Goal: Task Accomplishment & Management: Use online tool/utility

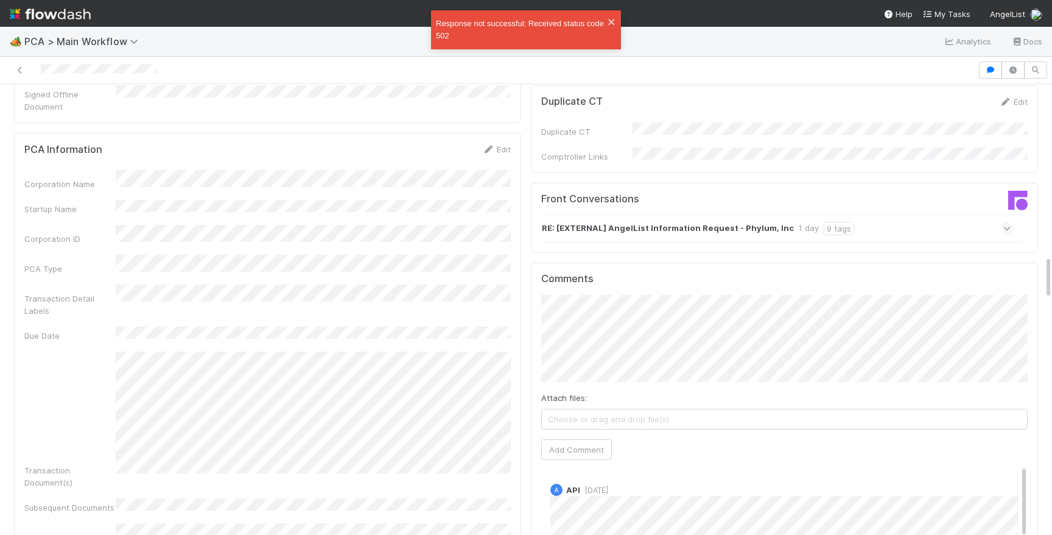
scroll to position [1140, 0]
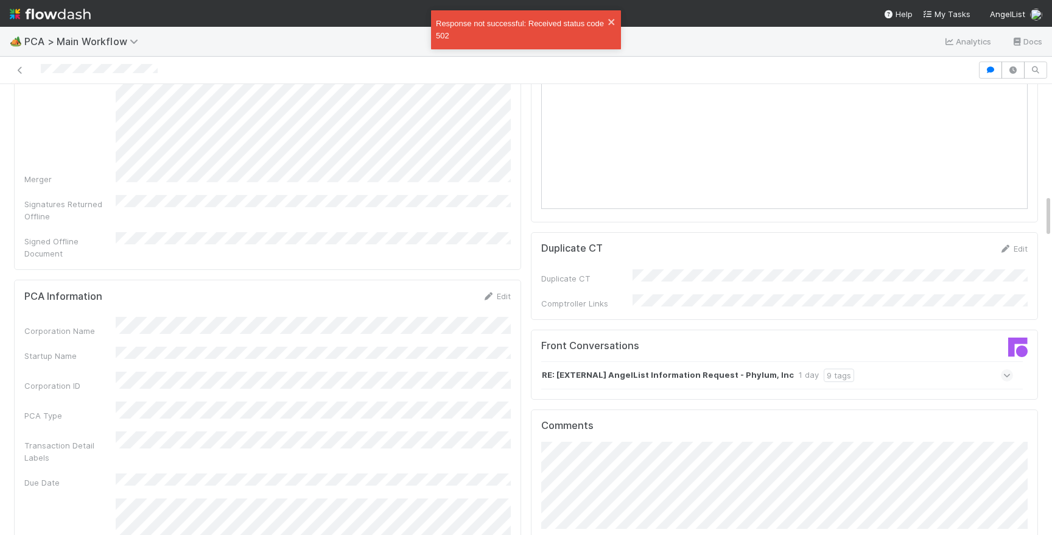
click at [902, 361] on div "RE: [EXTERNAL] AngelList Information Request - Phylum, Inc 1 day 9 tags" at bounding box center [777, 375] width 472 height 28
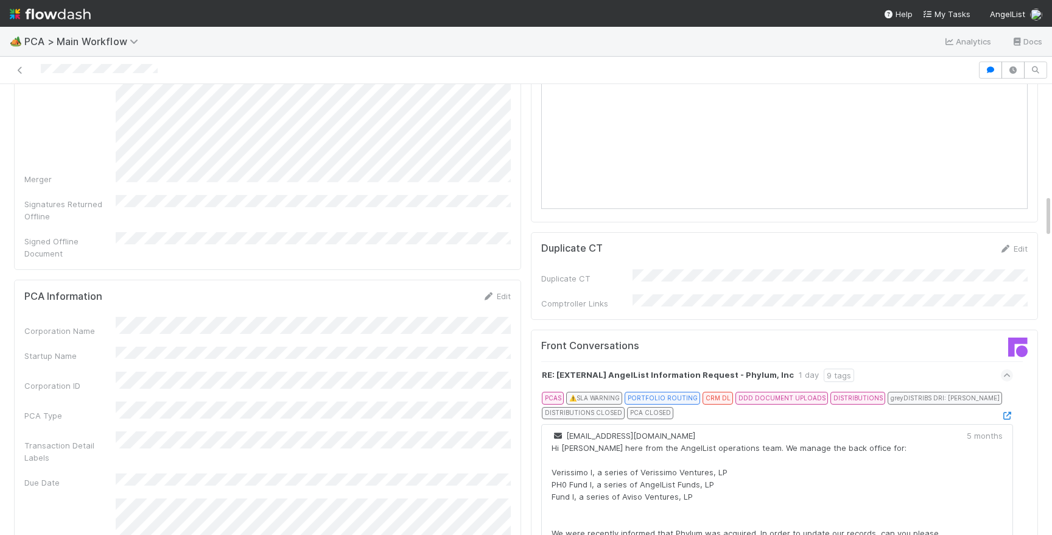
click at [1008, 391] on div "PCAS ⚠️ SLA WARNING PORTFOLIO ROUTING CRM DL DDD DOCUMENT UPLOADS DISTRIBUTIONS…" at bounding box center [776, 406] width 468 height 30
click at [1008, 410] on link at bounding box center [1007, 415] width 12 height 10
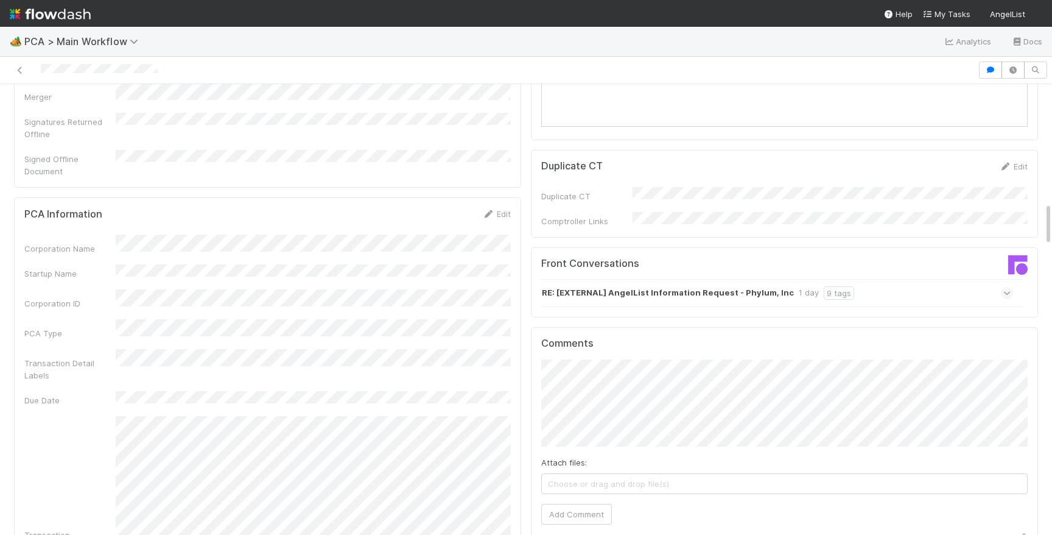
scroll to position [1220, 0]
click at [911, 281] on div "RE: [EXTERNAL] AngelList Information Request - Phylum, Inc 1 day 9 tags" at bounding box center [777, 295] width 472 height 28
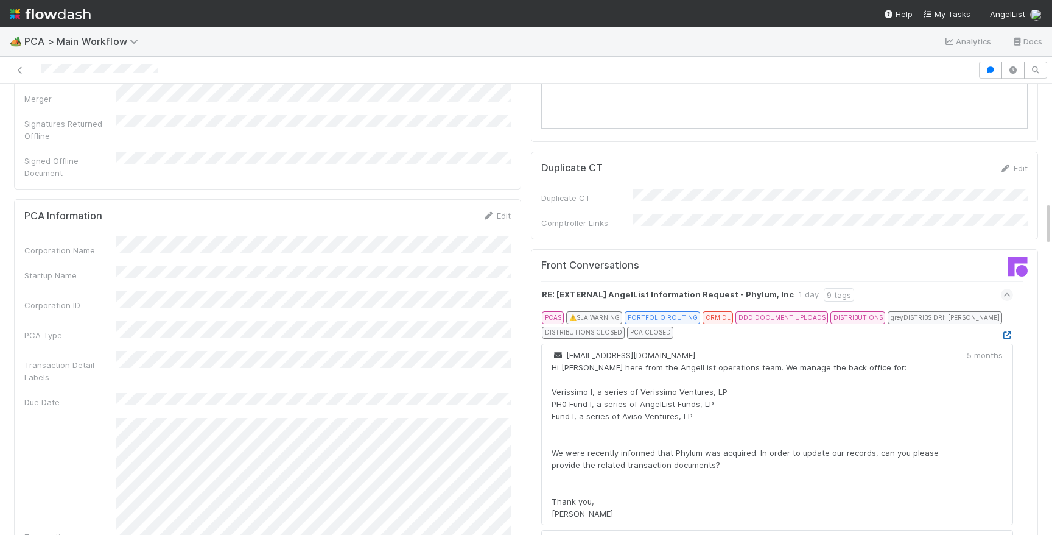
click at [1008, 331] on icon at bounding box center [1007, 335] width 12 height 8
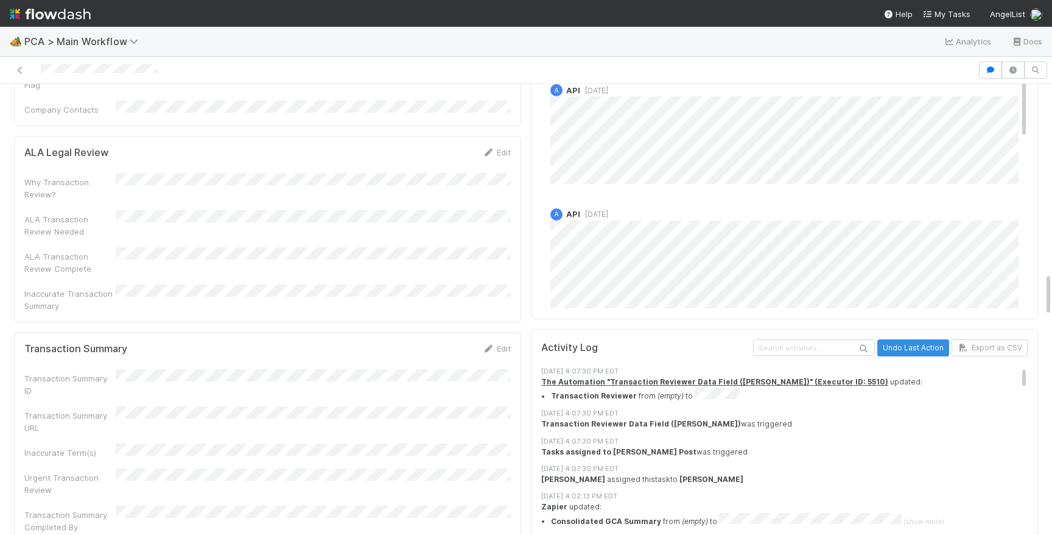
scroll to position [1844, 0]
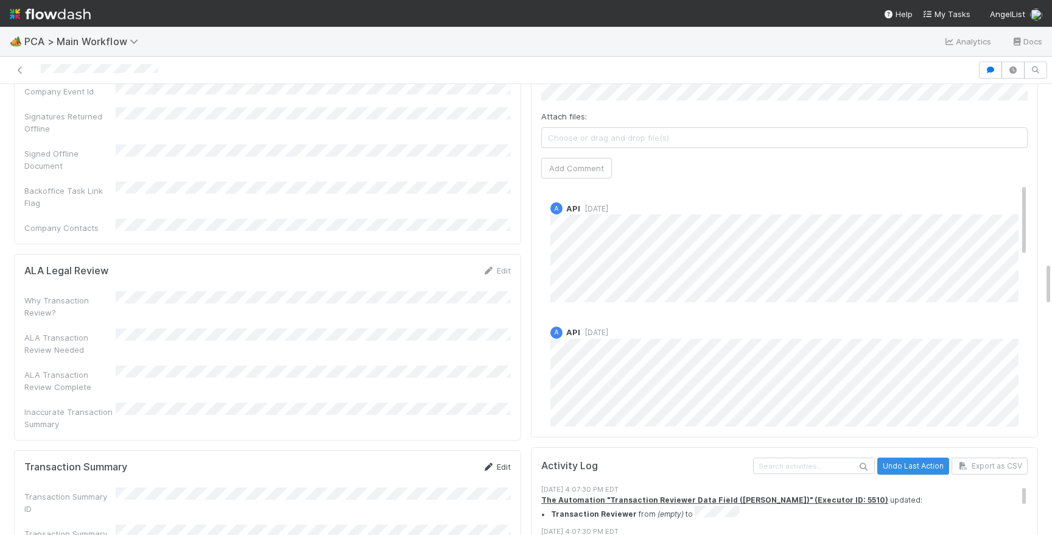
click at [488, 463] on icon at bounding box center [488, 467] width 12 height 8
click at [449, 460] on button "Save" at bounding box center [446, 470] width 35 height 21
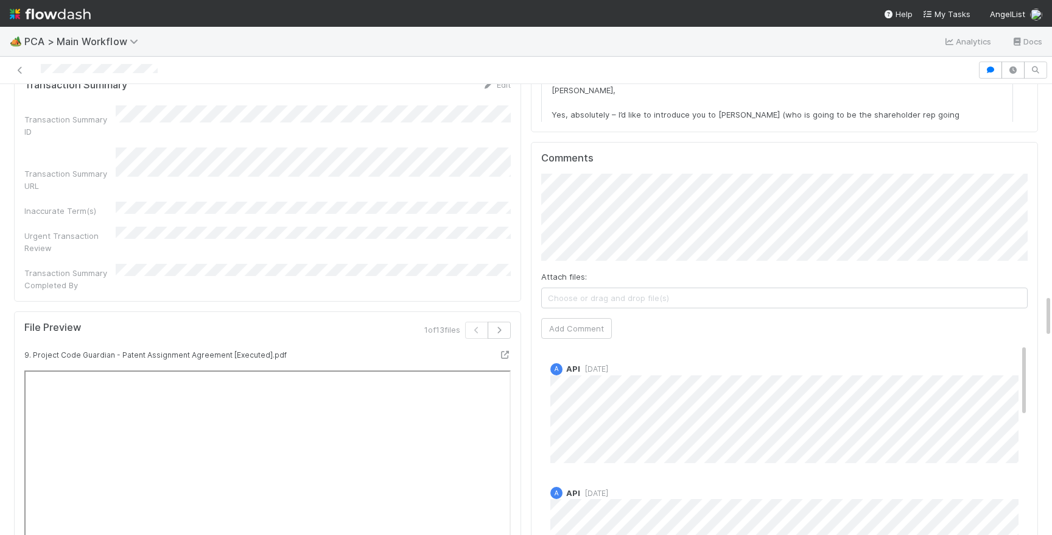
scroll to position [2178, 0]
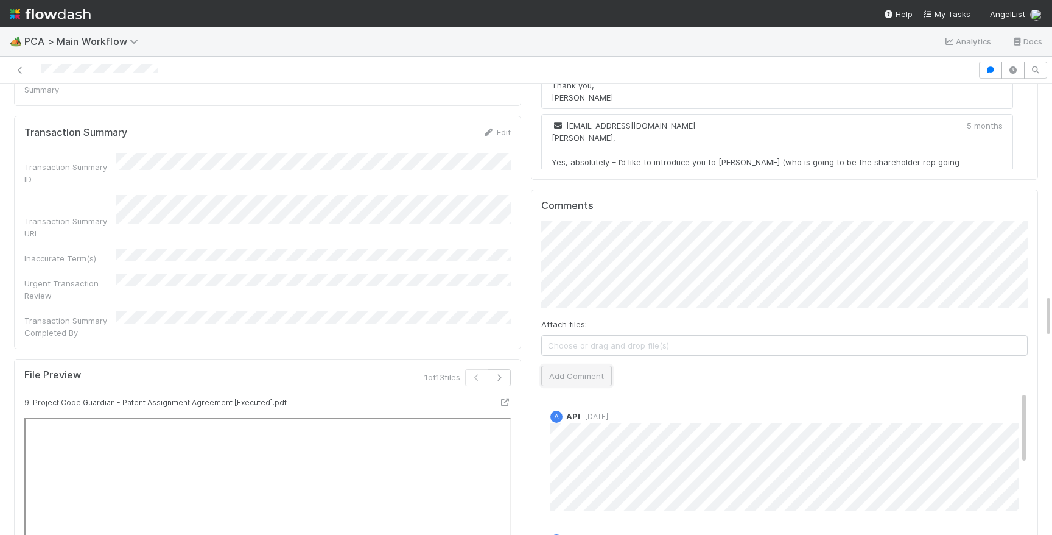
click at [593, 365] on button "Add Comment" at bounding box center [576, 375] width 71 height 21
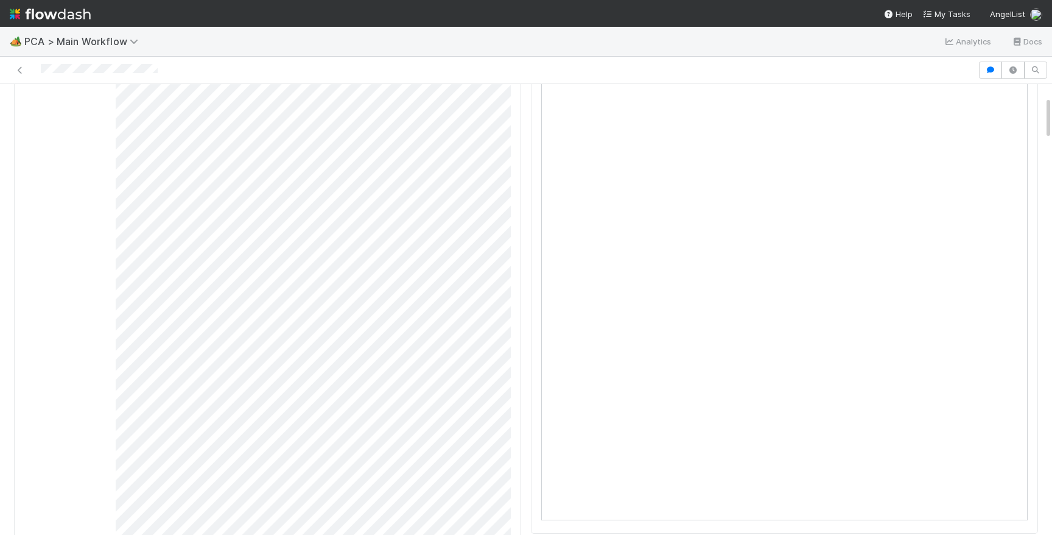
scroll to position [0, 0]
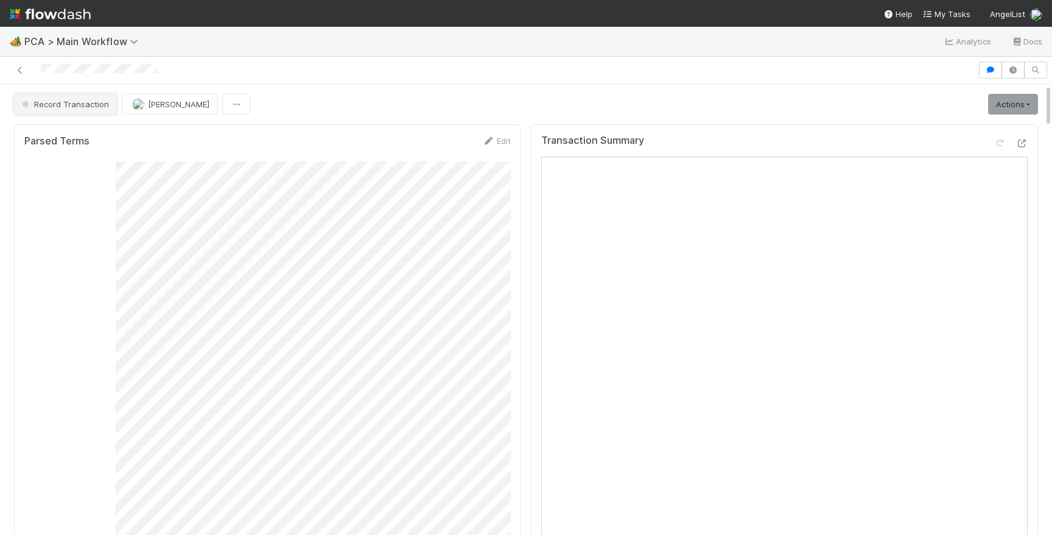
click at [77, 106] on span "Record Transaction" at bounding box center [63, 104] width 89 height 10
